Goal: Information Seeking & Learning: Learn about a topic

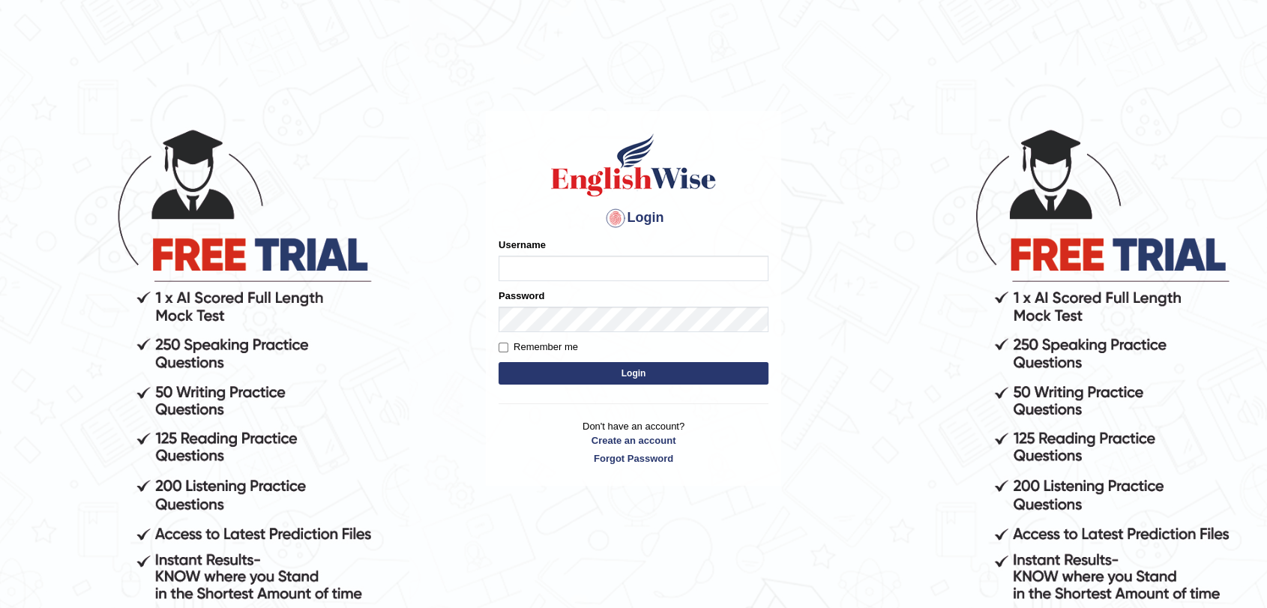
type input "badolesdenni31"
click at [505, 346] on input "Remember me" at bounding box center [503, 348] width 10 height 10
checkbox input "true"
click at [594, 372] on button "Login" at bounding box center [633, 373] width 270 height 22
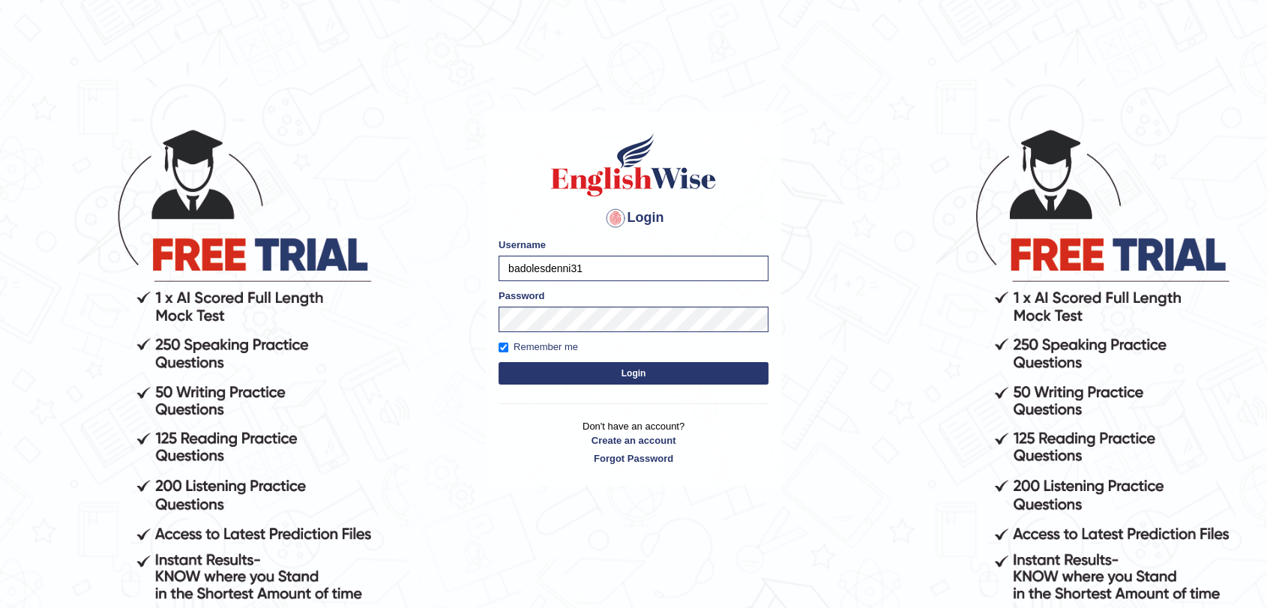
click at [594, 372] on button "Login" at bounding box center [633, 373] width 270 height 22
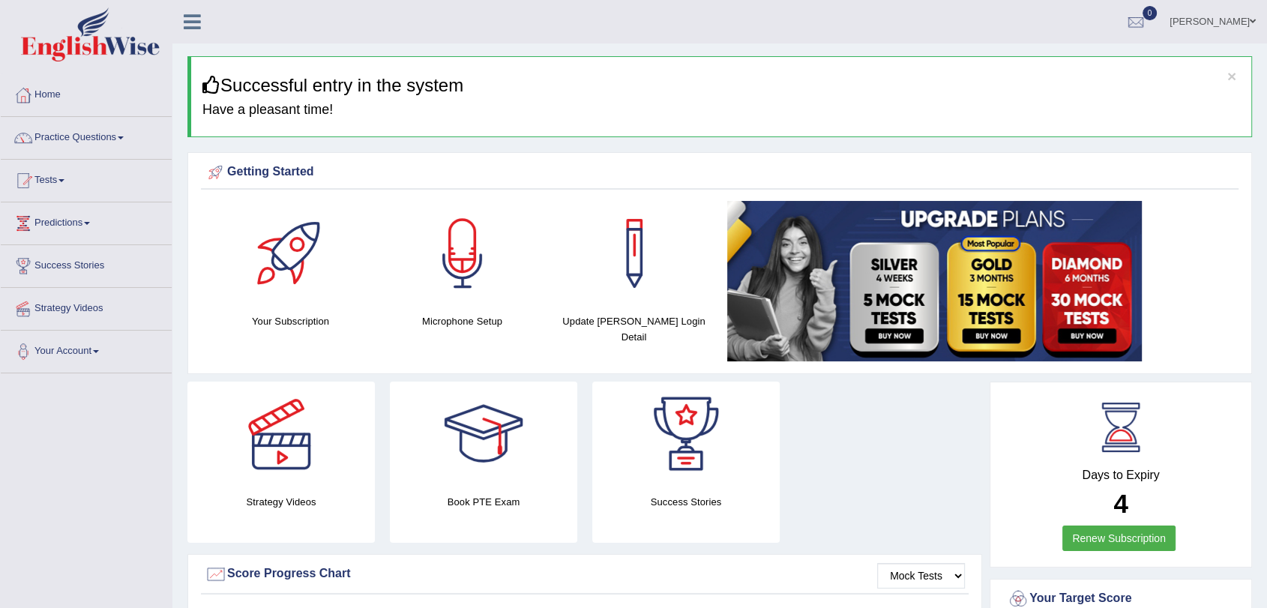
click at [124, 136] on span at bounding box center [121, 137] width 6 height 3
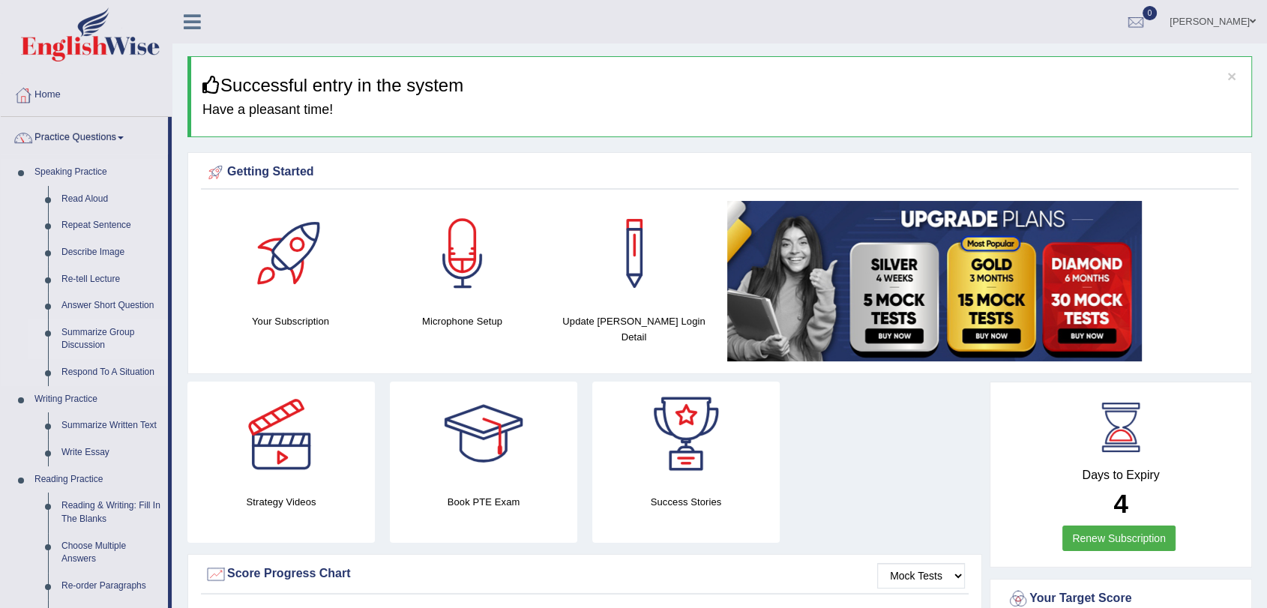
click at [106, 337] on link "Summarize Group Discussion" at bounding box center [111, 339] width 113 height 40
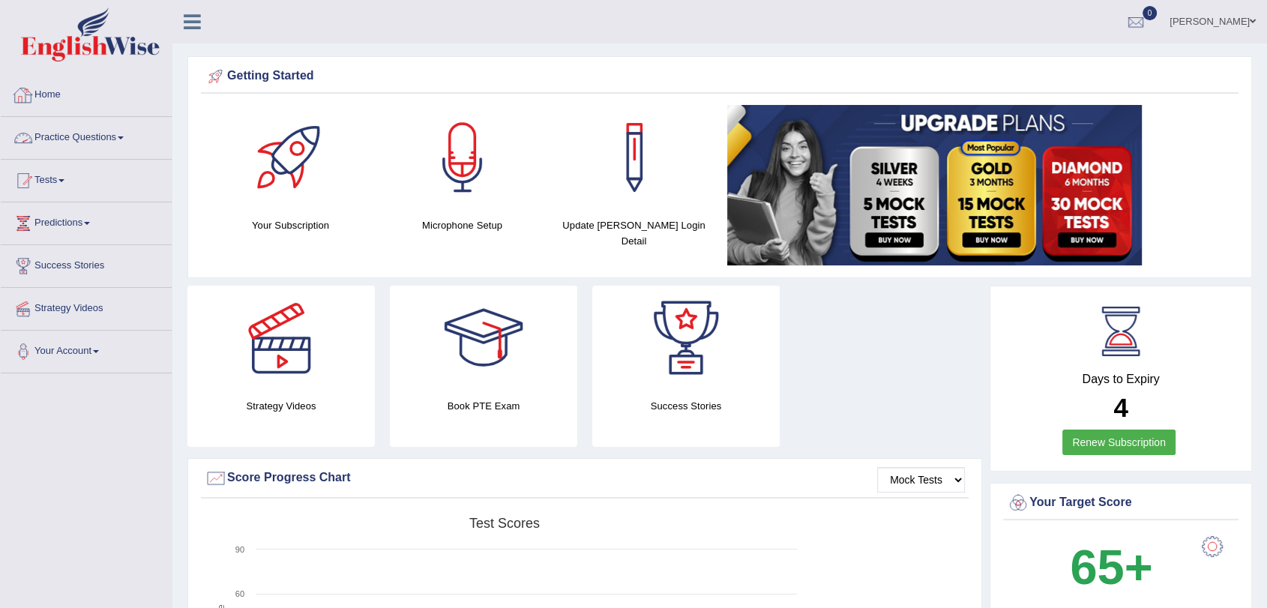
click at [126, 139] on link "Practice Questions" at bounding box center [86, 135] width 171 height 37
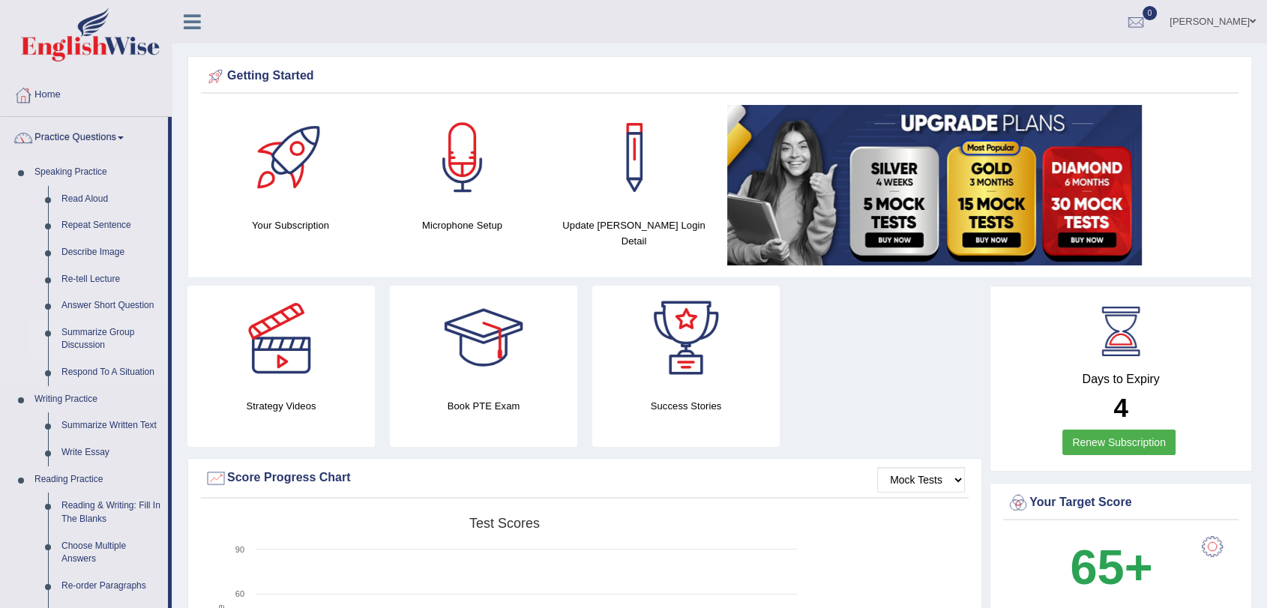
click at [85, 337] on link "Summarize Group Discussion" at bounding box center [111, 339] width 113 height 40
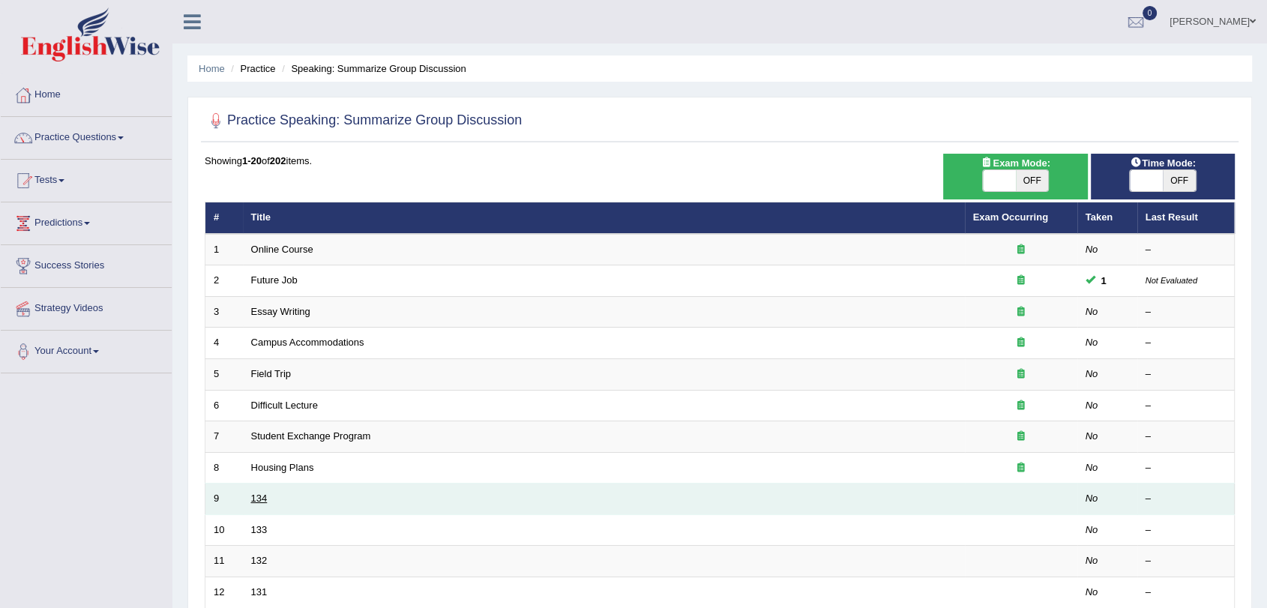
click at [262, 501] on link "134" at bounding box center [259, 497] width 16 height 11
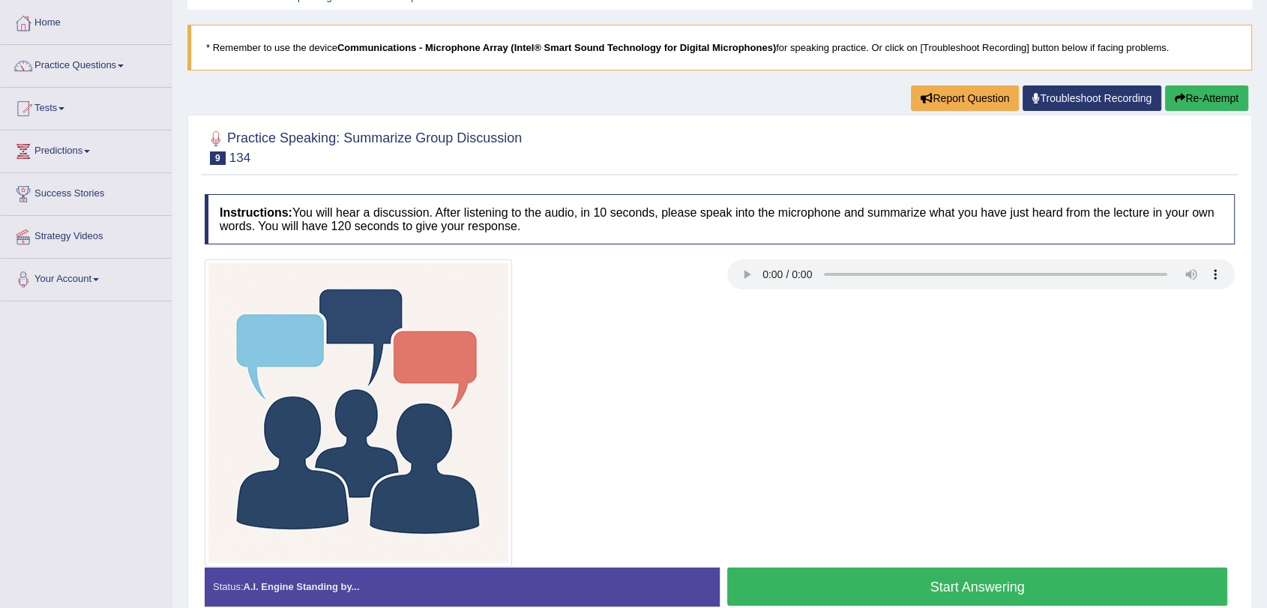
scroll to position [75, 0]
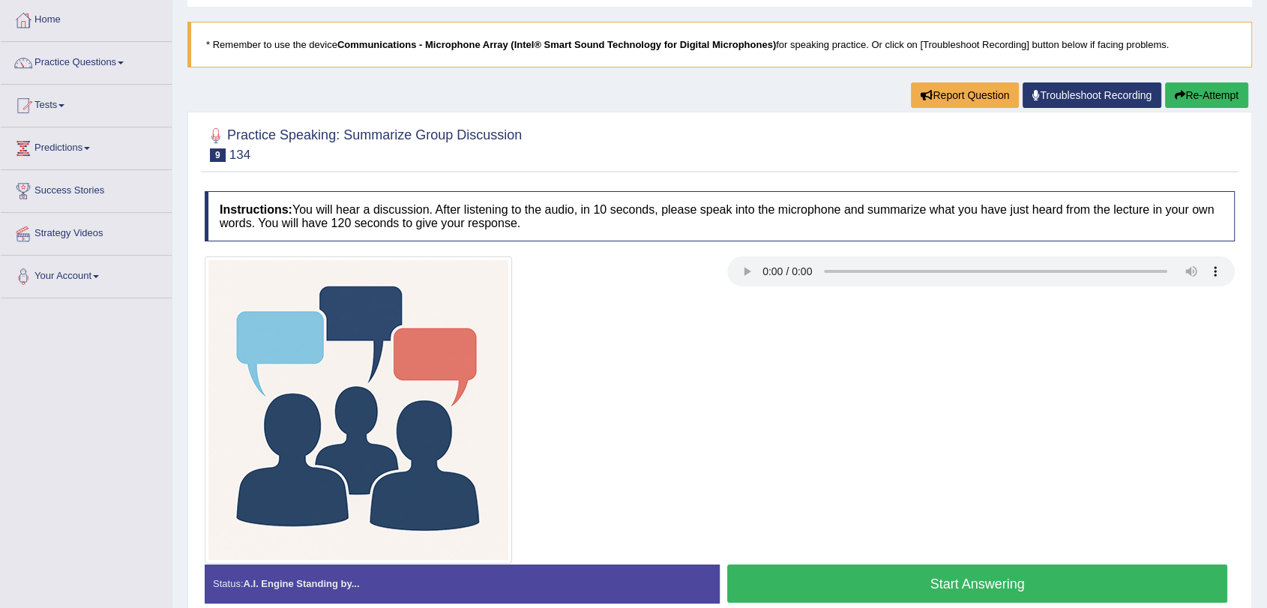
click at [881, 399] on div at bounding box center [719, 409] width 1045 height 307
click at [947, 360] on div at bounding box center [719, 409] width 1045 height 307
click at [901, 470] on div at bounding box center [719, 409] width 1045 height 307
drag, startPoint x: 1008, startPoint y: 436, endPoint x: 1084, endPoint y: 383, distance: 92.5
click at [1084, 383] on div at bounding box center [719, 409] width 1045 height 307
